Goal: Transaction & Acquisition: Subscribe to service/newsletter

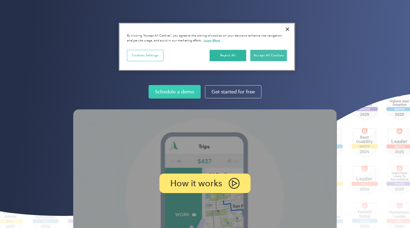
click at [267, 55] on button "Accept All Cookies" at bounding box center [268, 55] width 37 height 11
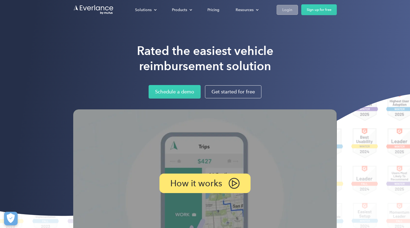
click at [285, 9] on div "Login" at bounding box center [287, 10] width 10 height 7
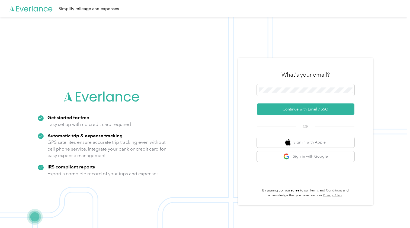
click at [290, 83] on div "What's your email?" at bounding box center [306, 74] width 98 height 19
click at [296, 143] on button "Sign in with Apple" at bounding box center [306, 142] width 98 height 11
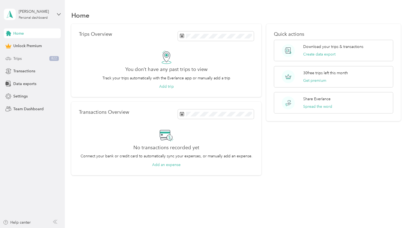
click at [27, 58] on div "Trips 822" at bounding box center [32, 59] width 57 height 10
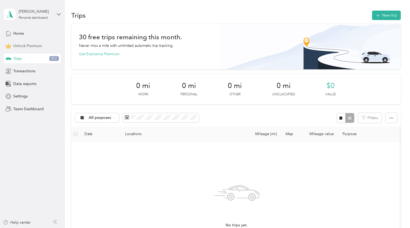
click at [25, 48] on span "Unlock Premium" at bounding box center [27, 46] width 28 height 6
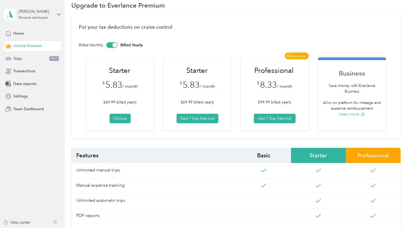
scroll to position [12, 0]
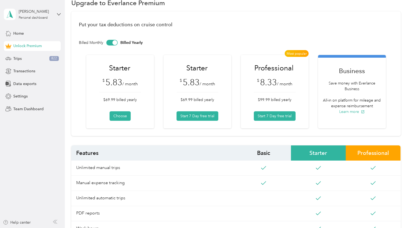
click at [112, 42] on div at bounding box center [111, 43] width 11 height 6
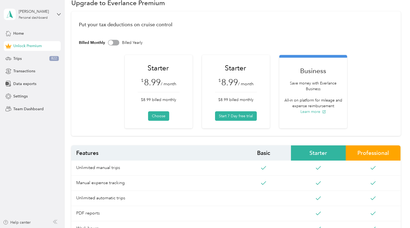
click at [117, 43] on div at bounding box center [113, 43] width 11 height 6
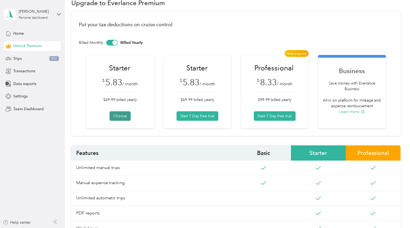
click at [123, 116] on button "Choose" at bounding box center [120, 116] width 21 height 9
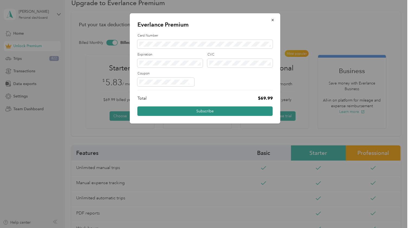
click at [207, 111] on button "Subscribe" at bounding box center [205, 111] width 135 height 9
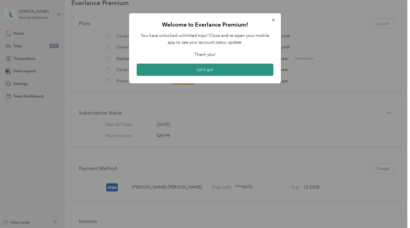
click at [212, 71] on button "Let's go!" at bounding box center [205, 70] width 137 height 12
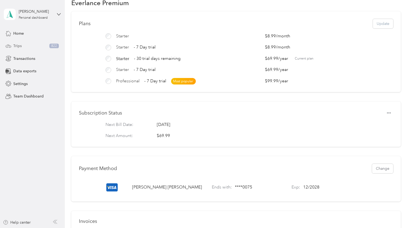
click at [19, 47] on span "Trips" at bounding box center [17, 46] width 8 height 6
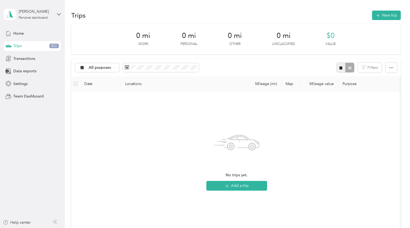
click at [343, 67] on icon "button" at bounding box center [341, 67] width 3 height 3
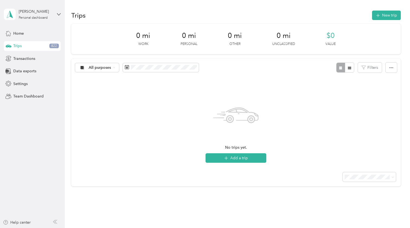
click at [365, 203] on li "100 per load" at bounding box center [370, 204] width 53 height 9
click at [53, 47] on span "822" at bounding box center [53, 46] width 9 height 5
click at [31, 32] on div "Home" at bounding box center [32, 33] width 57 height 10
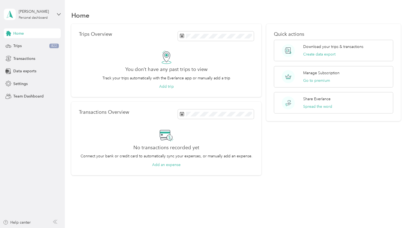
click at [55, 11] on div "[PERSON_NAME] Personal dashboard" at bounding box center [32, 14] width 57 height 19
click at [110, 28] on icon at bounding box center [112, 29] width 4 height 4
click at [55, 46] on span "822" at bounding box center [53, 46] width 9 height 5
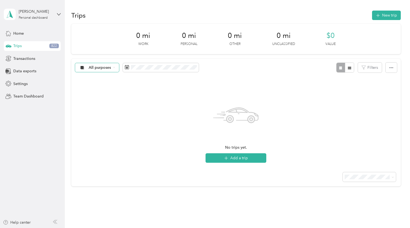
click at [100, 69] on span "All purposes" at bounding box center [100, 68] width 23 height 4
click at [103, 77] on span "All purposes" at bounding box center [102, 77] width 26 height 6
click at [104, 66] on span "All purposes" at bounding box center [100, 68] width 23 height 4
click at [100, 87] on span "Unclassified" at bounding box center [102, 87] width 26 height 6
click at [26, 34] on div "Home" at bounding box center [32, 33] width 57 height 10
